Goal: Communication & Community: Answer question/provide support

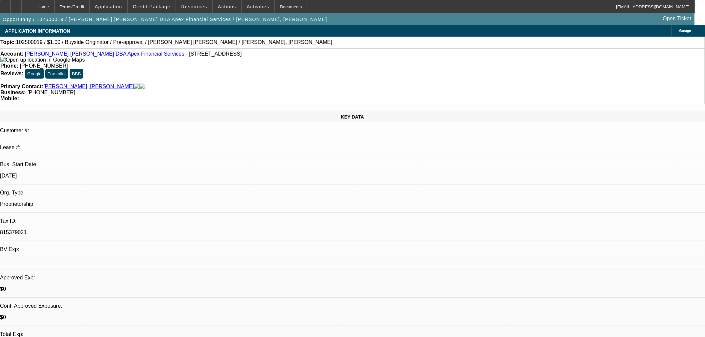
select select "0"
select select "2"
select select "0"
select select "2"
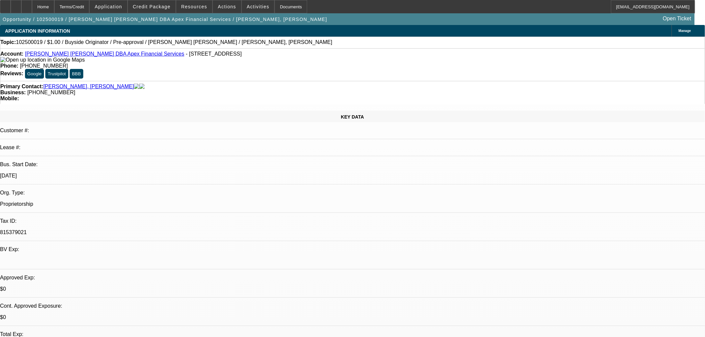
select select "0"
select select "2"
select select "0"
select select "1"
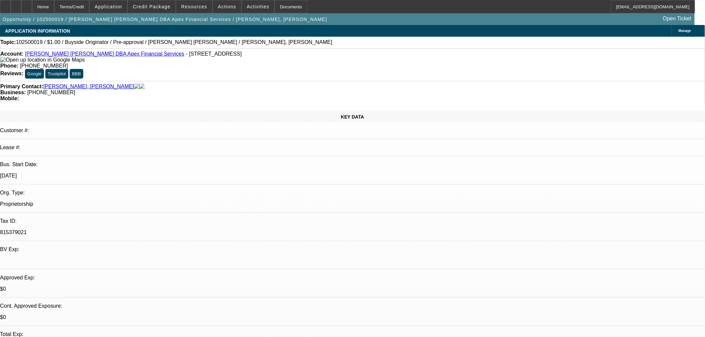
select select "2"
select select "6"
select select "1"
select select "2"
select select "6"
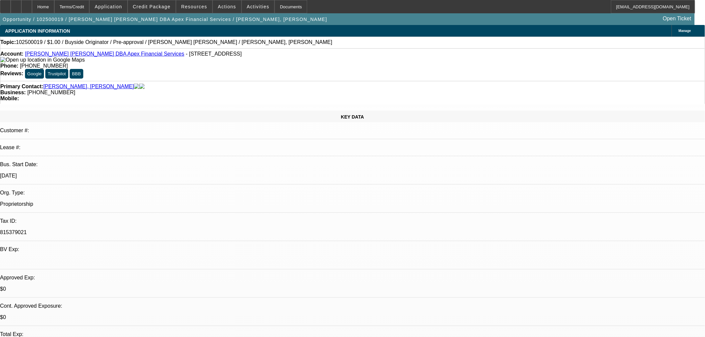
select select "1"
select select "2"
select select "6"
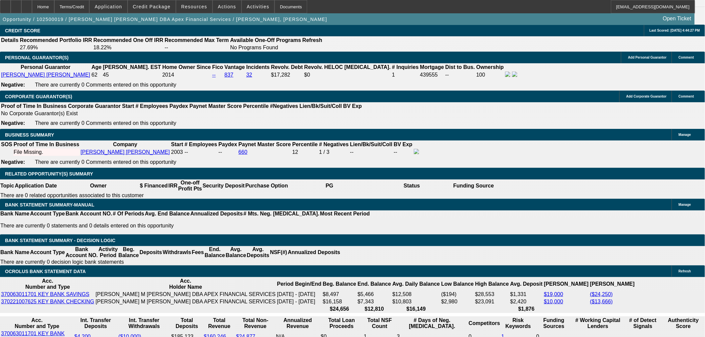
scroll to position [988, 0]
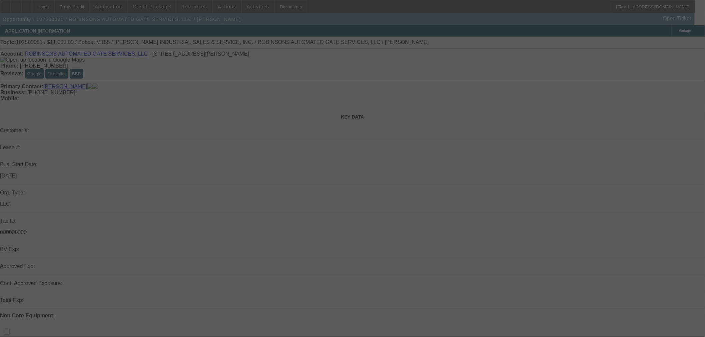
select select "0"
select select "2"
select select "0"
select select "6"
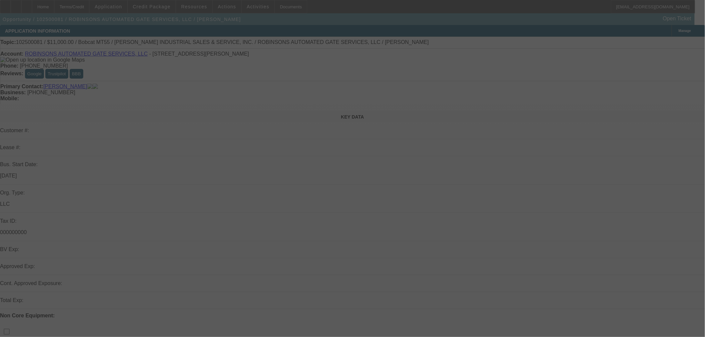
select select "0"
select select "2"
select select "0"
select select "6"
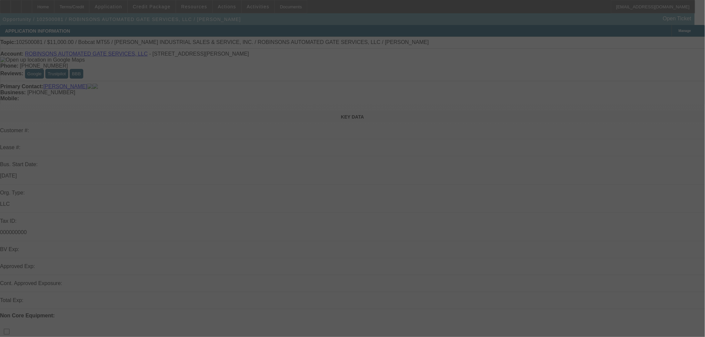
select select "0"
select select "2"
select select "0"
select select "6"
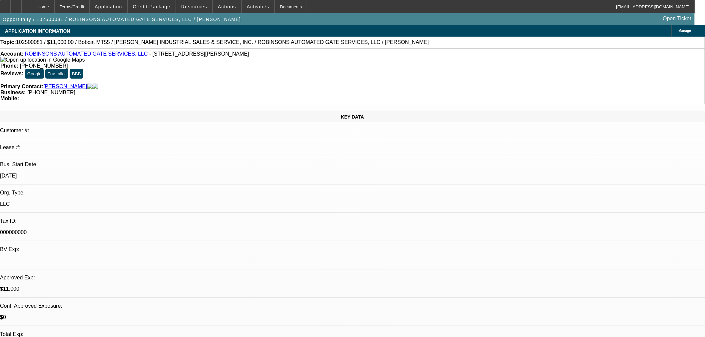
radio input "true"
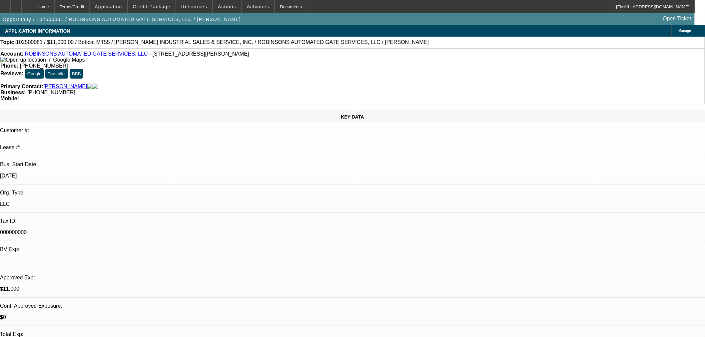
type textarea "Amber already went over terms Reached out to see if she needs any assistance."
radio input "true"
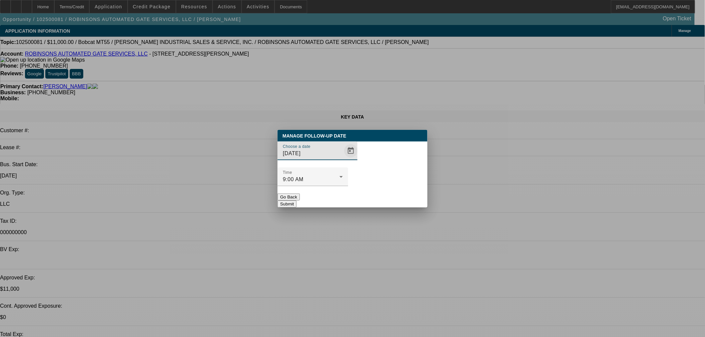
click at [343, 159] on span "Open calendar" at bounding box center [351, 151] width 16 height 16
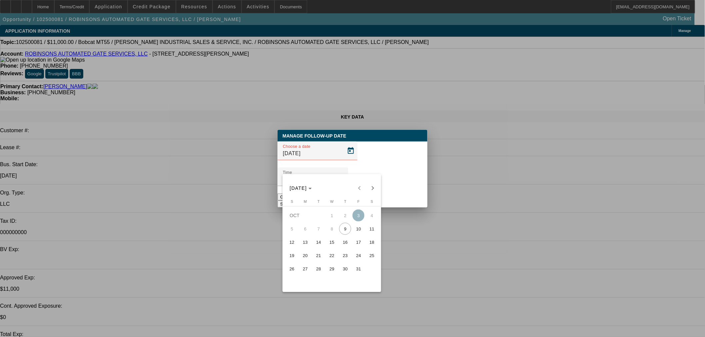
click at [337, 241] on span "15" at bounding box center [332, 242] width 12 height 12
type input "10/15/2025"
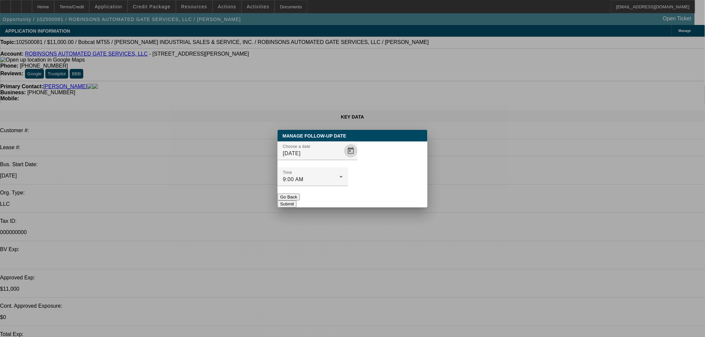
click at [297, 201] on button "Submit" at bounding box center [287, 204] width 19 height 7
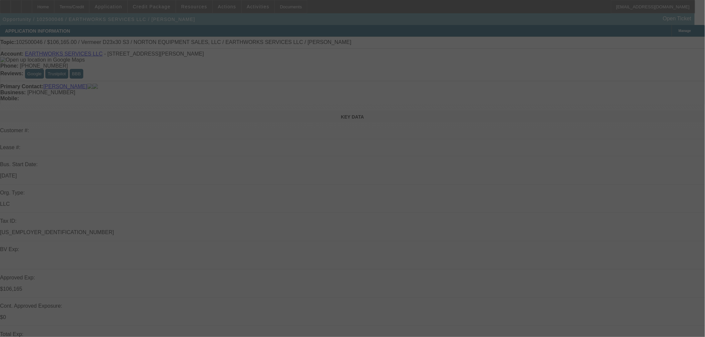
select select "0.15"
select select "2"
select select "0"
select select "6"
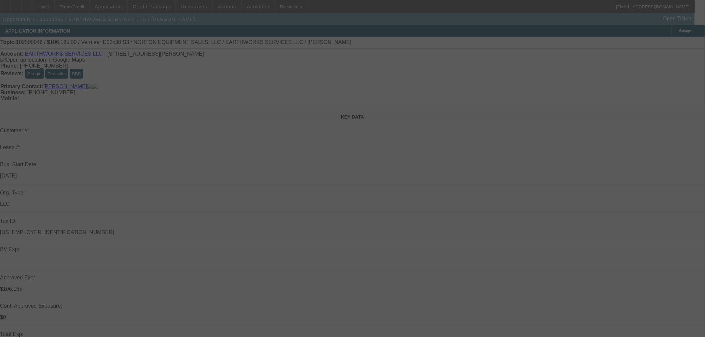
select select "0.15"
select select "2"
select select "0"
select select "6"
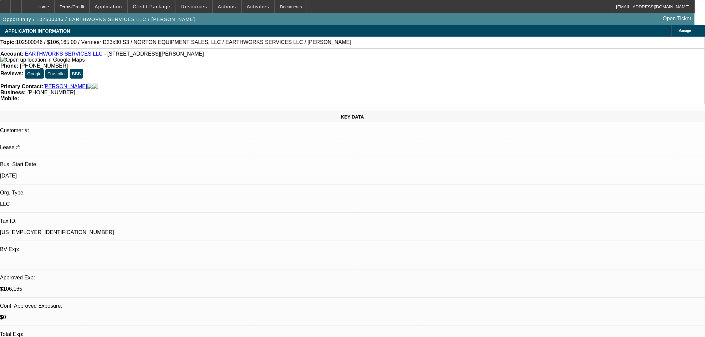
radio input "true"
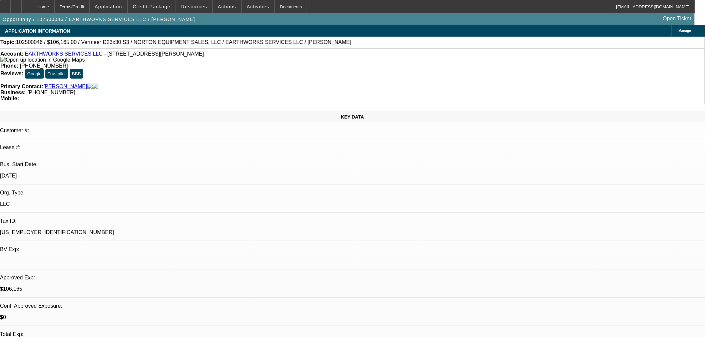
type textarea "Sounds like this deal has already gone elsewhere."
radio input "true"
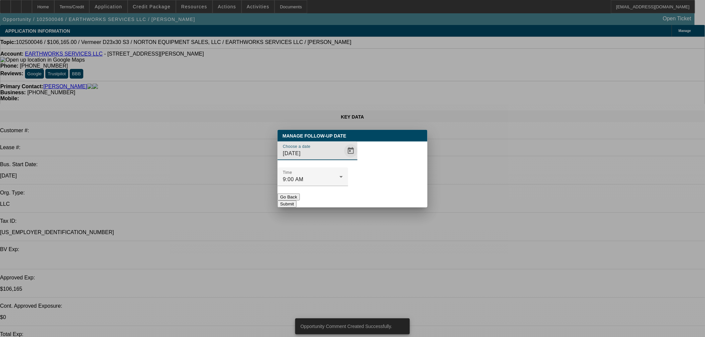
click at [343, 159] on span "Open calendar" at bounding box center [351, 151] width 16 height 16
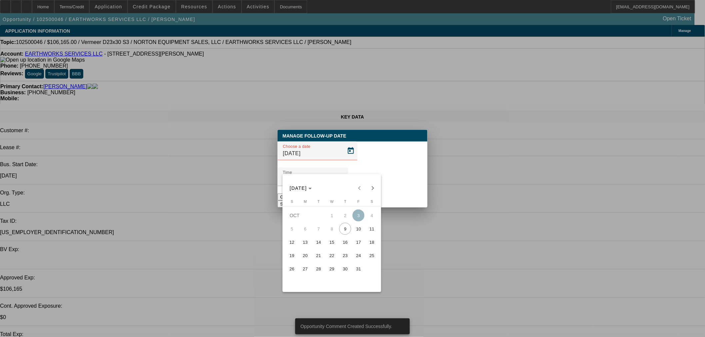
drag, startPoint x: 332, startPoint y: 241, endPoint x: 365, endPoint y: 221, distance: 38.4
click at [332, 241] on span "15" at bounding box center [332, 242] width 12 height 12
type input "10/15/2025"
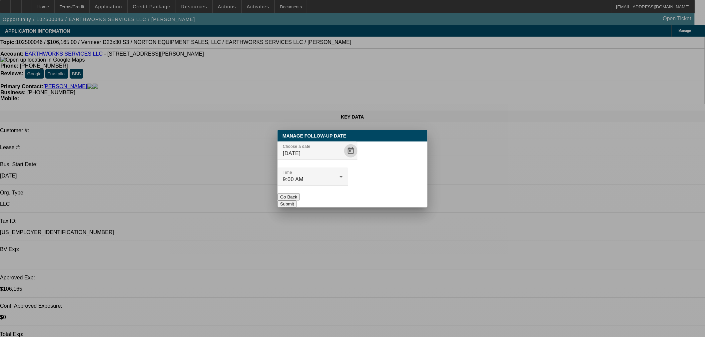
click at [297, 201] on button "Submit" at bounding box center [287, 204] width 19 height 7
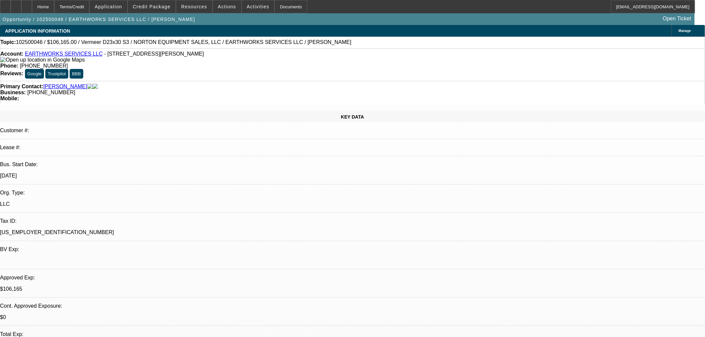
radio input "false"
radio input "true"
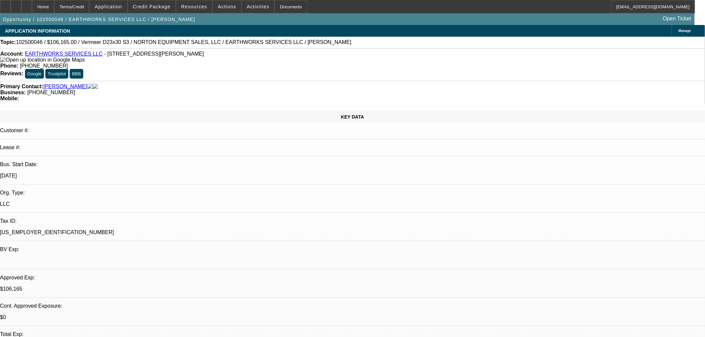
type textarea "Close out in 1 week if no update."
radio input "true"
select select "0.1"
select select "2"
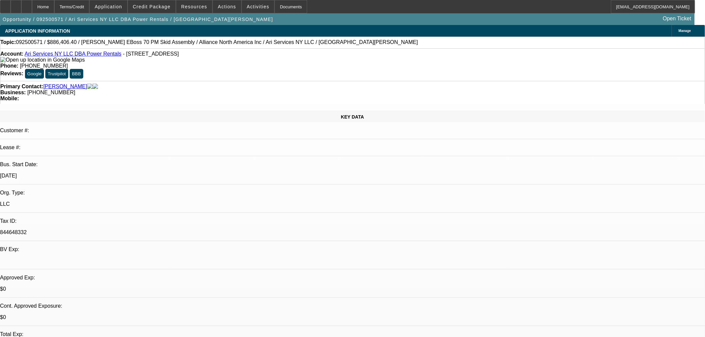
select select "2"
select select "0"
select select "6"
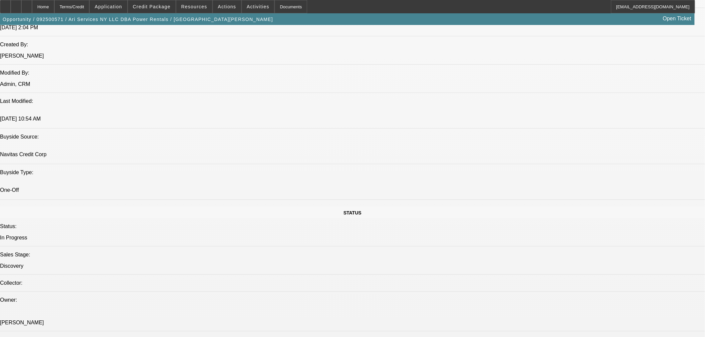
scroll to position [555, 0]
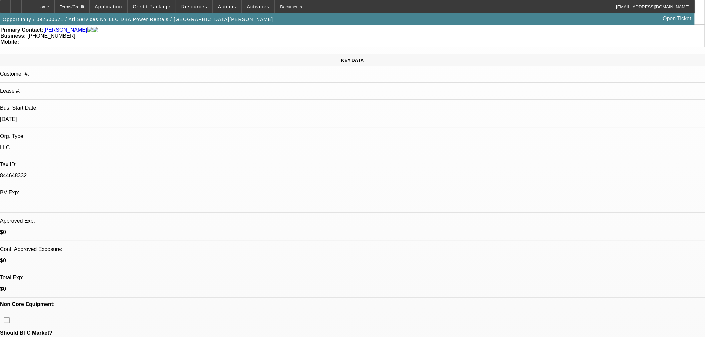
scroll to position [0, 0]
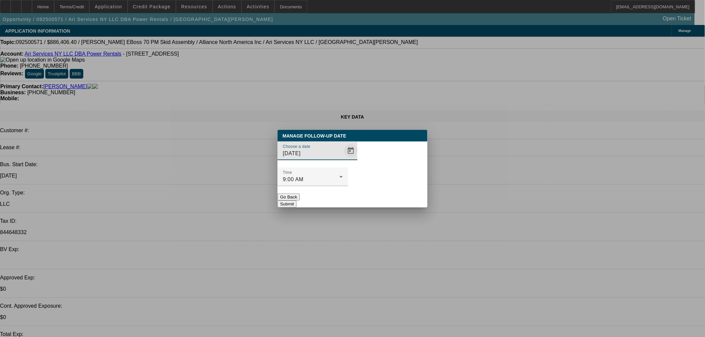
click at [343, 159] on span "Open calendar" at bounding box center [351, 151] width 16 height 16
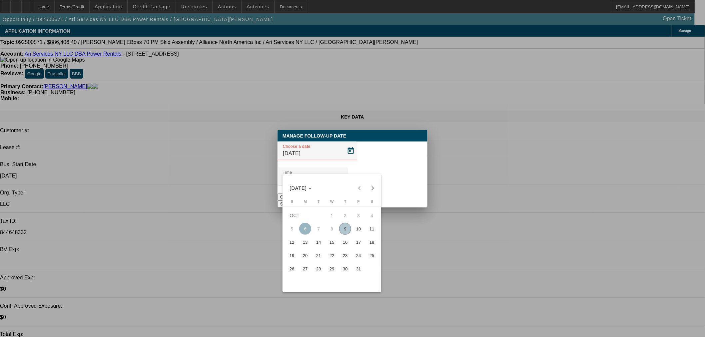
click at [331, 258] on span "22" at bounding box center [332, 256] width 12 height 12
type input "10/22/2025"
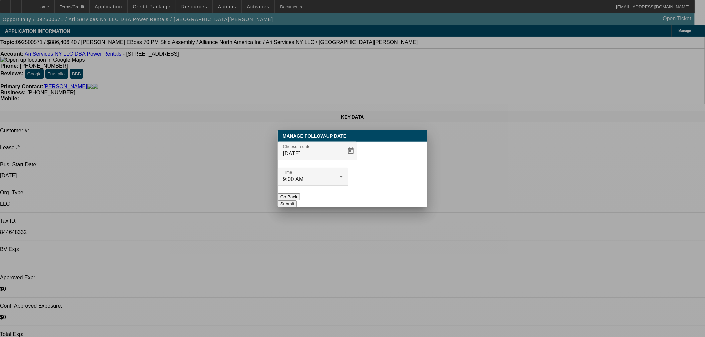
click at [297, 201] on button "Submit" at bounding box center [287, 204] width 19 height 7
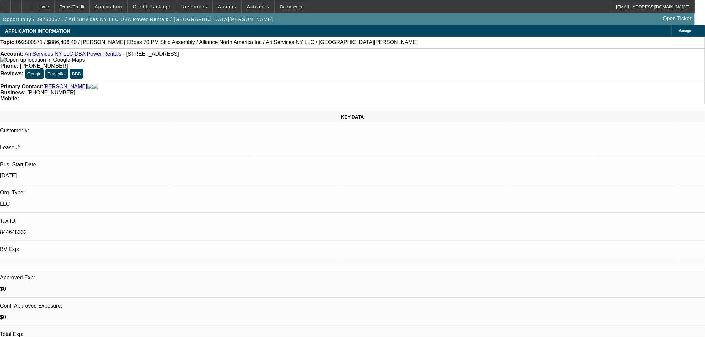
radio input "true"
type textarea "SE to Ariel. FU in 2 weeks."
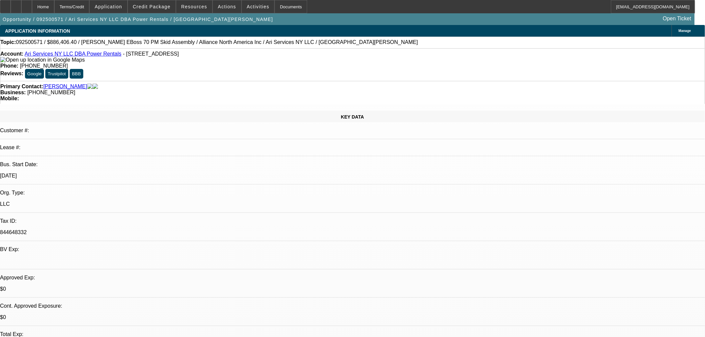
radio input "true"
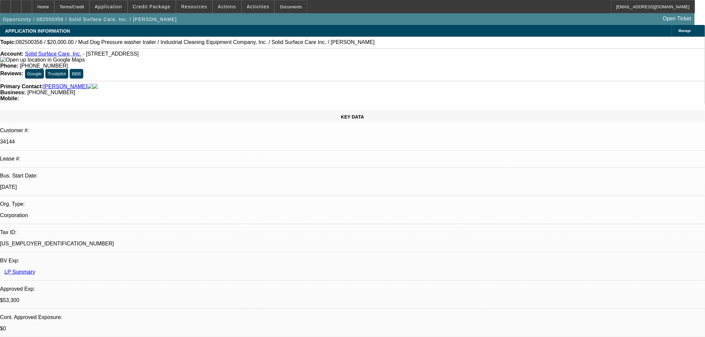
select select "0"
select select "2"
select select "0"
select select "6"
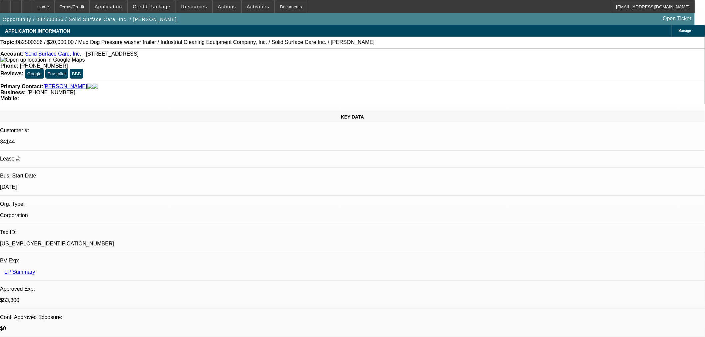
select select "0"
select select "2"
select select "0"
select select "6"
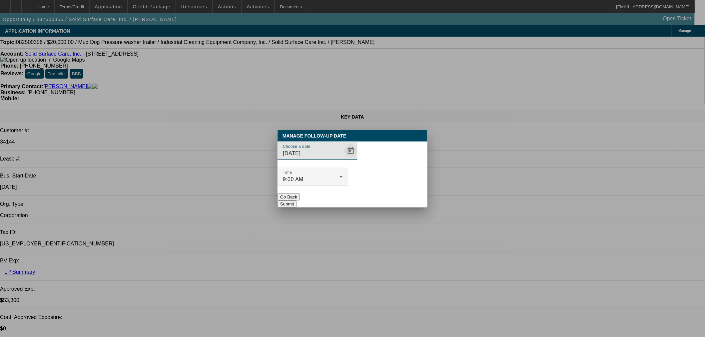
click at [343, 159] on span "Open calendar" at bounding box center [351, 151] width 16 height 16
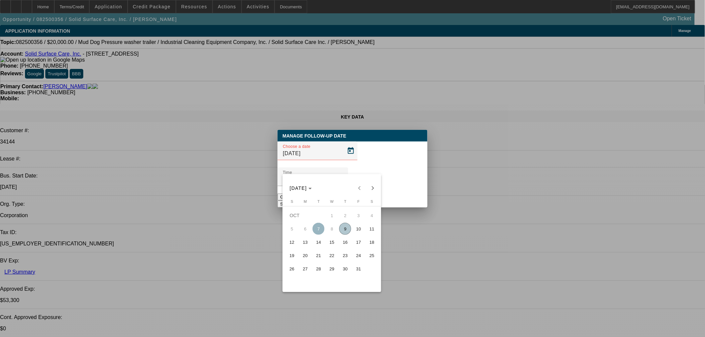
click at [355, 231] on span "10" at bounding box center [359, 229] width 12 height 12
type input "[DATE]"
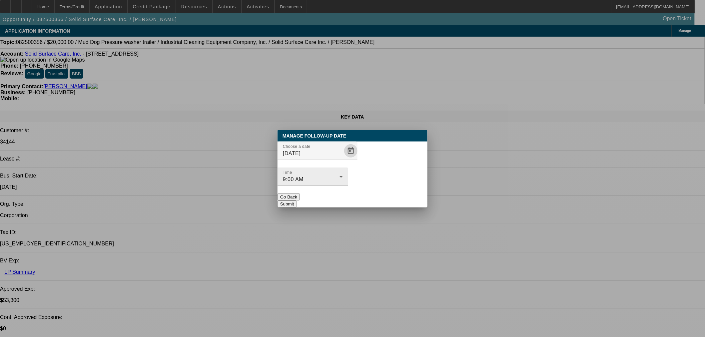
click at [297, 201] on button "Submit" at bounding box center [287, 204] width 19 height 7
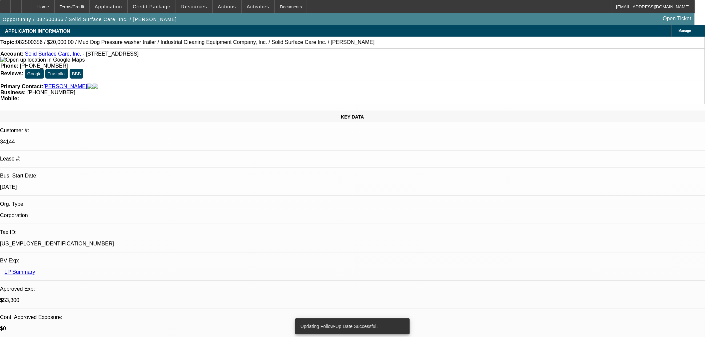
drag, startPoint x: 567, startPoint y: 112, endPoint x: 565, endPoint y: 130, distance: 18.9
radio input "true"
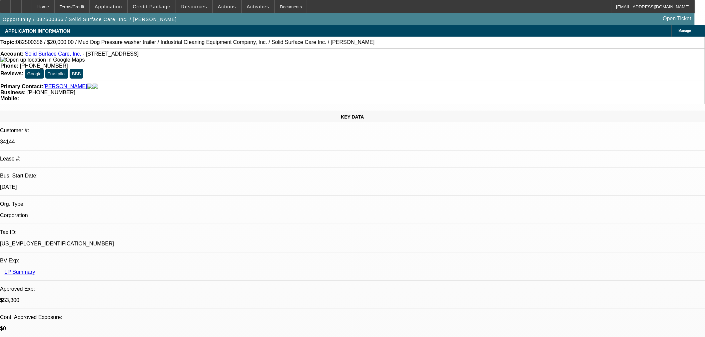
type textarea "Let the other deal get funded an FU accordingly."
radio input "true"
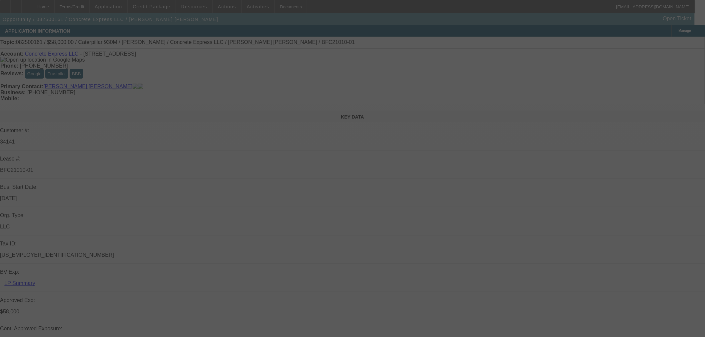
select select "0"
select select "2"
select select "0"
select select "6"
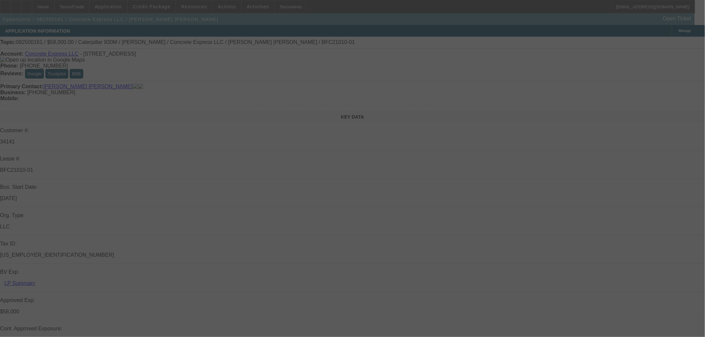
select select "0"
select select "2"
select select "0"
select select "6"
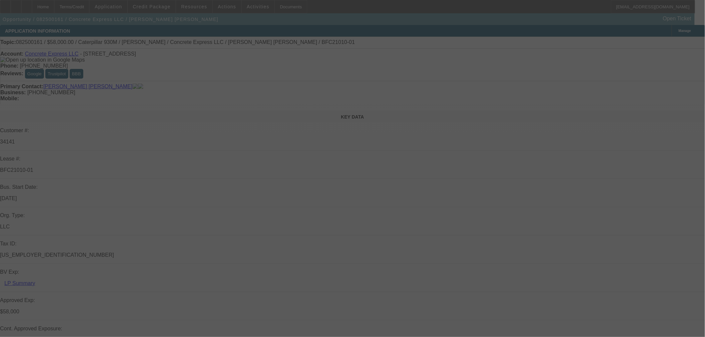
select select "0.15"
select select "2"
select select "0"
select select "6"
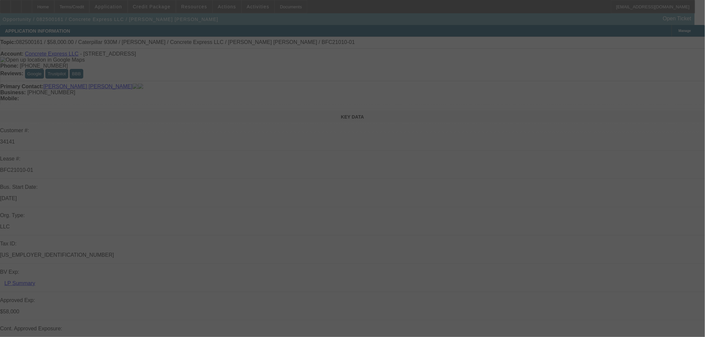
select select "0.15"
select select "2"
select select "0"
select select "6"
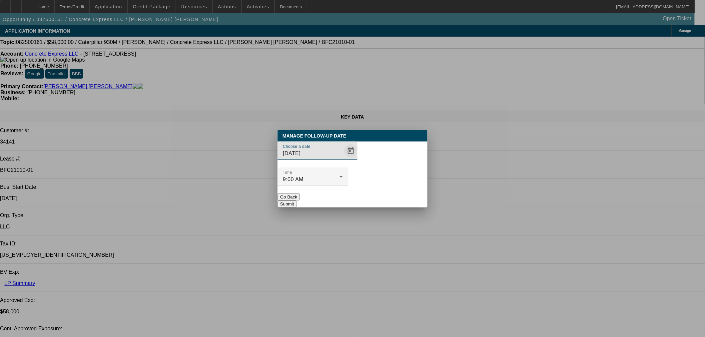
click at [343, 159] on span "Open calendar" at bounding box center [351, 151] width 16 height 16
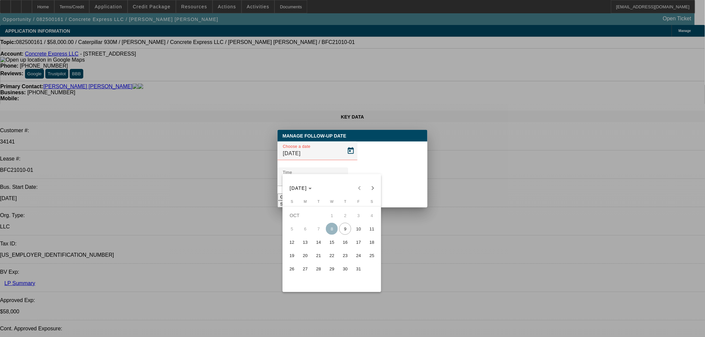
click at [362, 227] on span "10" at bounding box center [359, 229] width 12 height 12
type input "[DATE]"
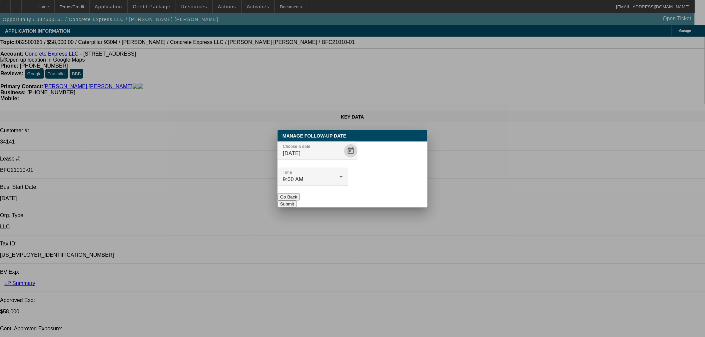
click at [297, 201] on button "Submit" at bounding box center [287, 204] width 19 height 7
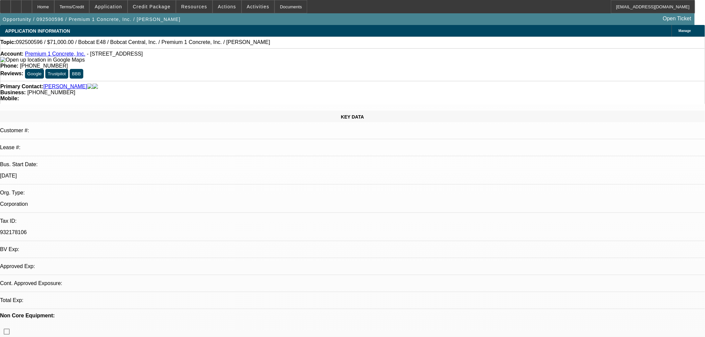
select select "0"
select select "2"
select select "0.1"
select select "2"
select select "0.1"
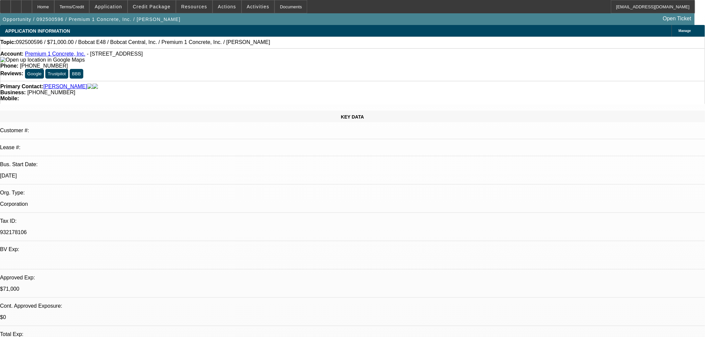
select select "1"
select select "2"
select select "4"
select select "1"
select select "2"
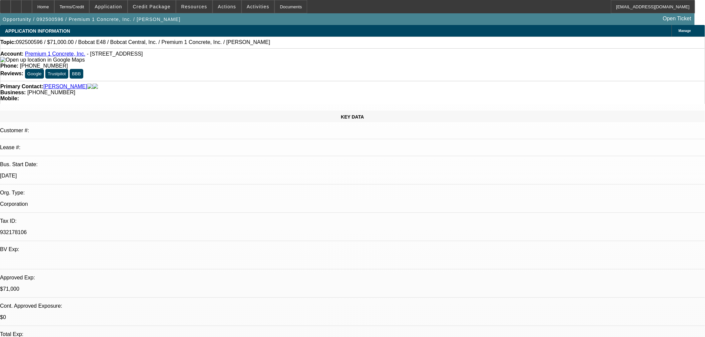
select select "4"
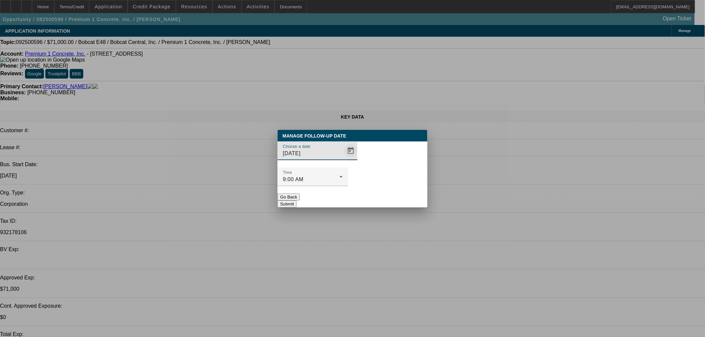
click at [343, 159] on span "Open calendar" at bounding box center [351, 151] width 16 height 16
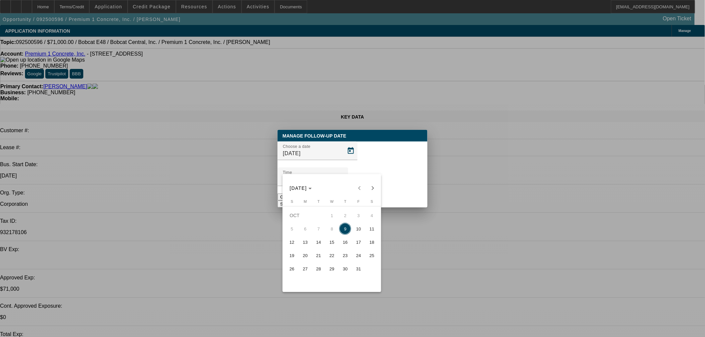
click at [334, 259] on span "22" at bounding box center [332, 256] width 12 height 12
type input "10/22/2025"
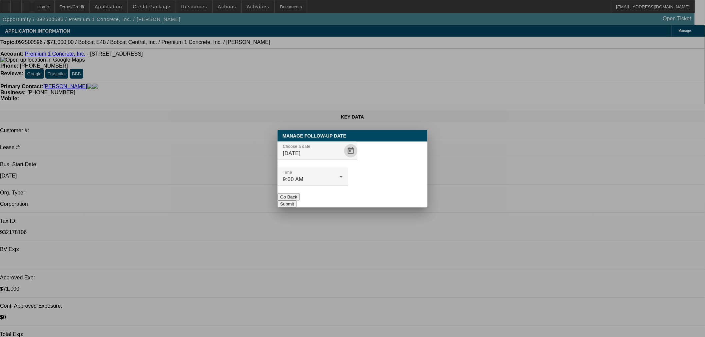
click at [297, 201] on button "Submit" at bounding box center [287, 204] width 19 height 7
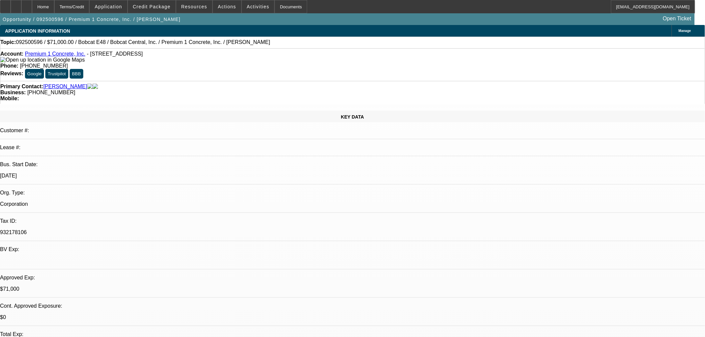
drag, startPoint x: 566, startPoint y: 105, endPoint x: 566, endPoint y: 110, distance: 5.7
radio input "true"
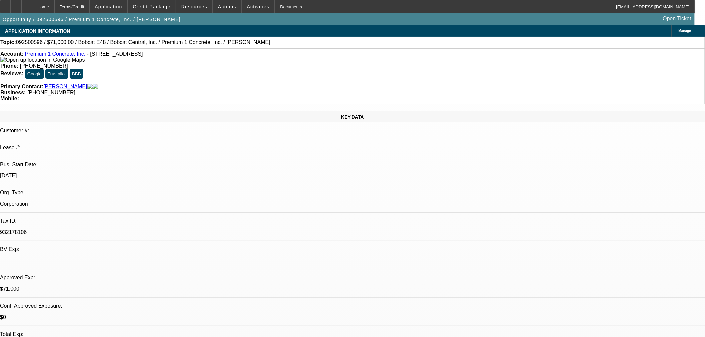
type textarea "FU in 2 weeks if no update."
radio input "true"
